Goal: Information Seeking & Learning: Compare options

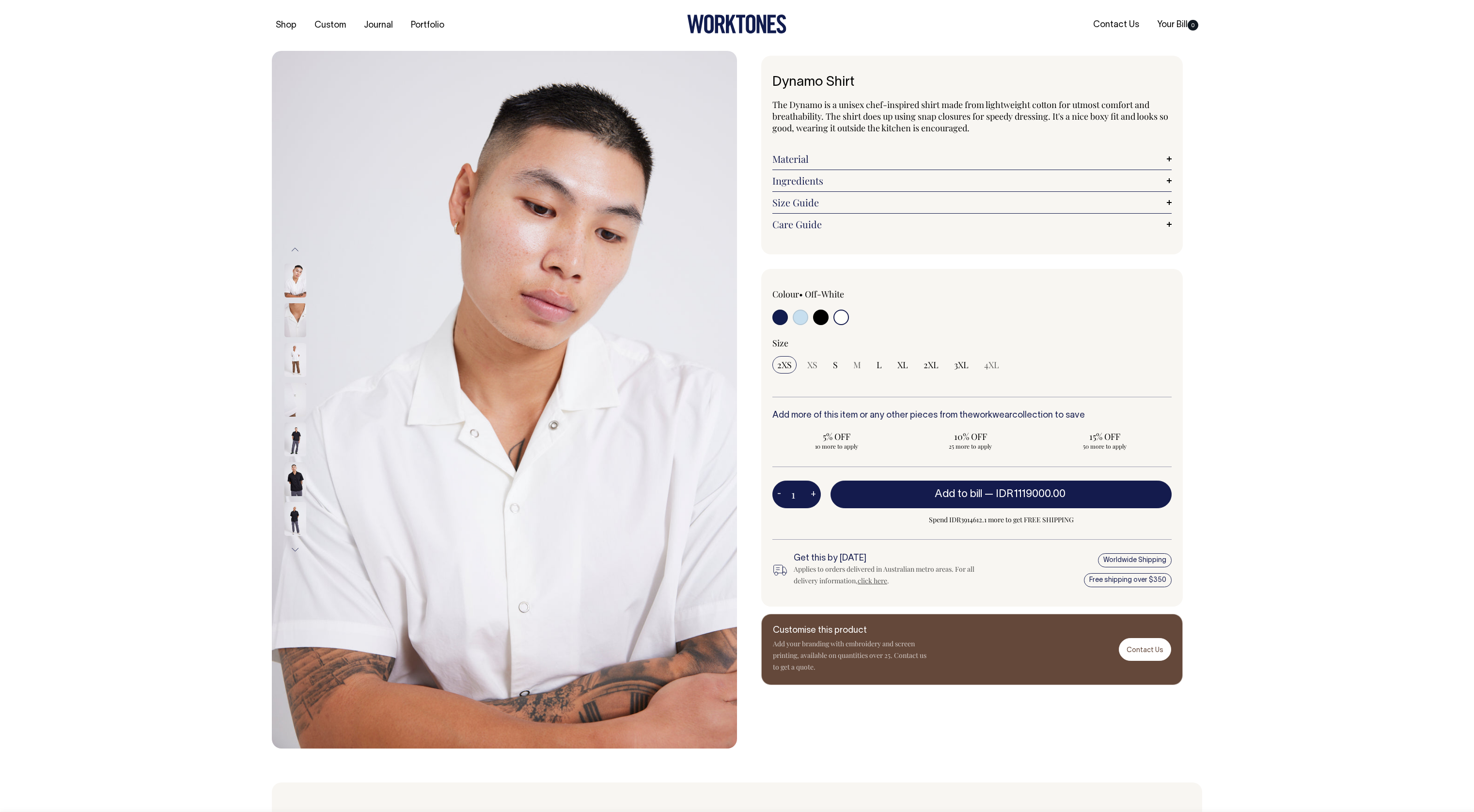
select select "Off-White"
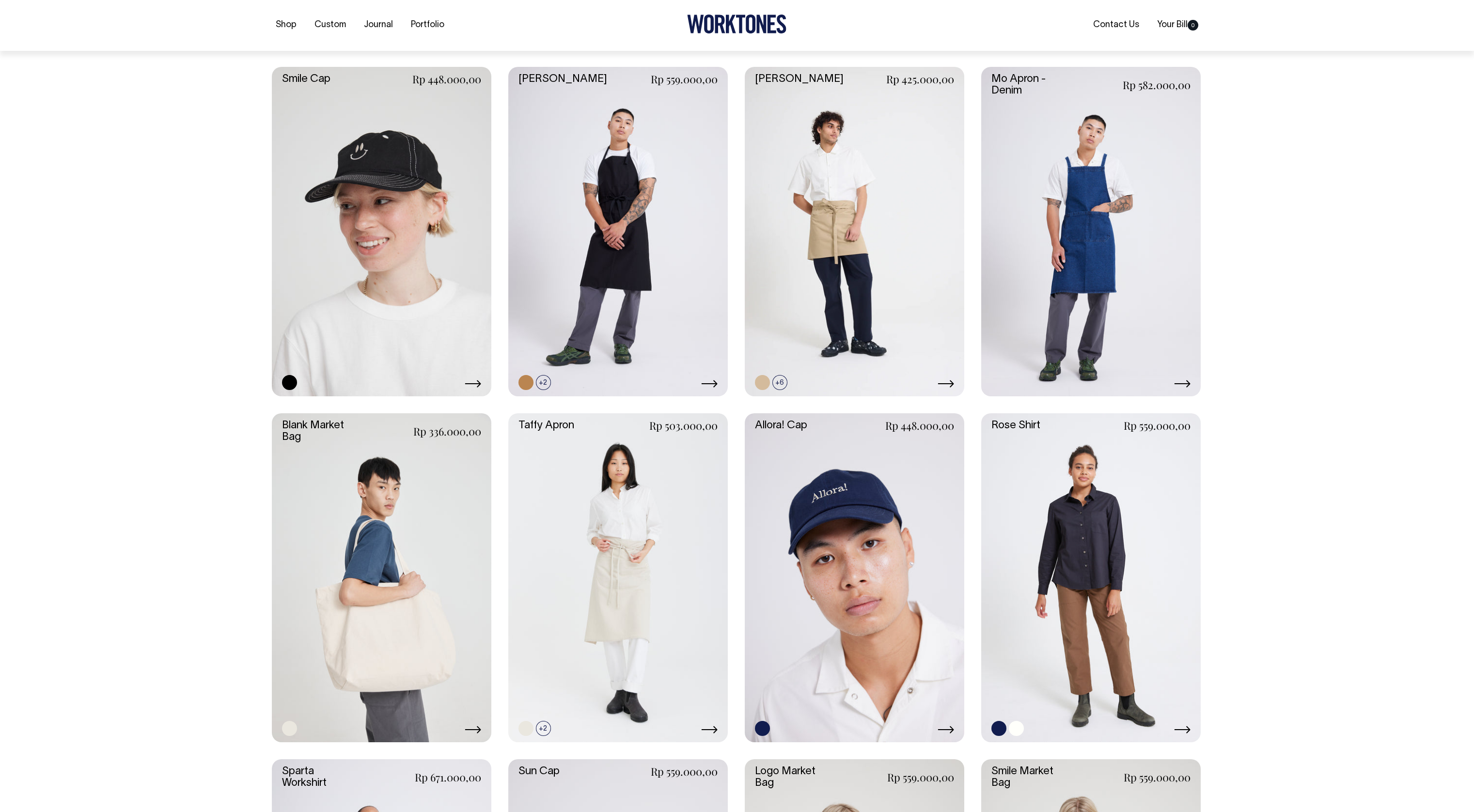
scroll to position [1260, 0]
click at [1057, 648] on link at bounding box center [1090, 576] width 219 height 330
